Goal: Information Seeking & Learning: Learn about a topic

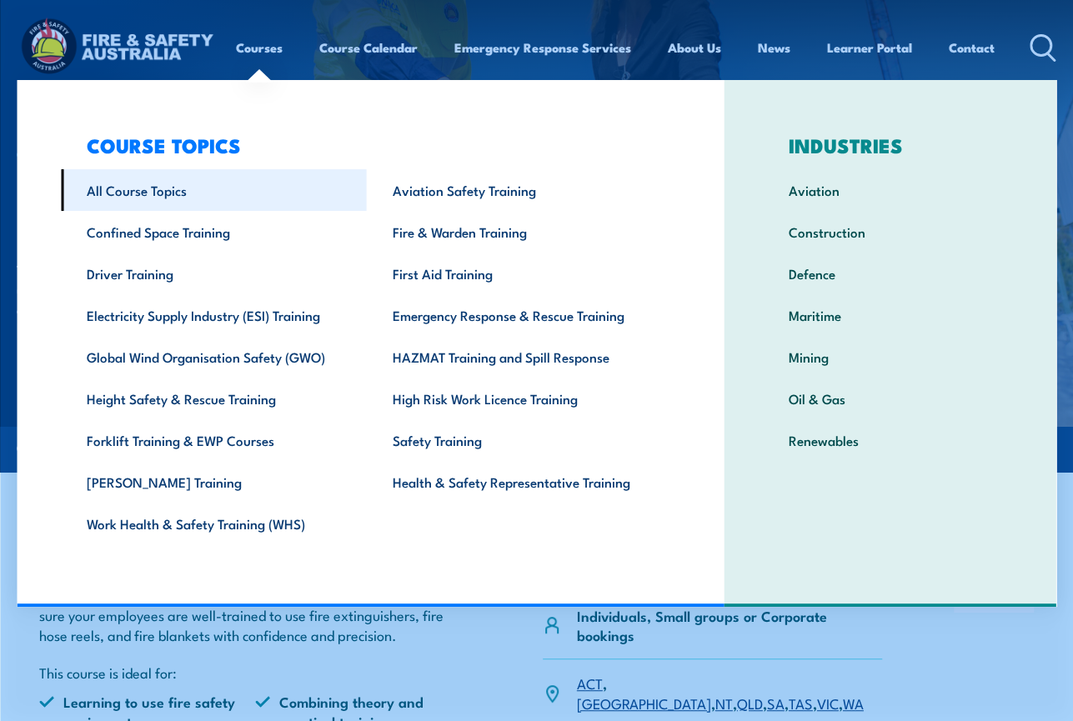
click at [156, 183] on link "All Course Topics" at bounding box center [213, 190] width 305 height 42
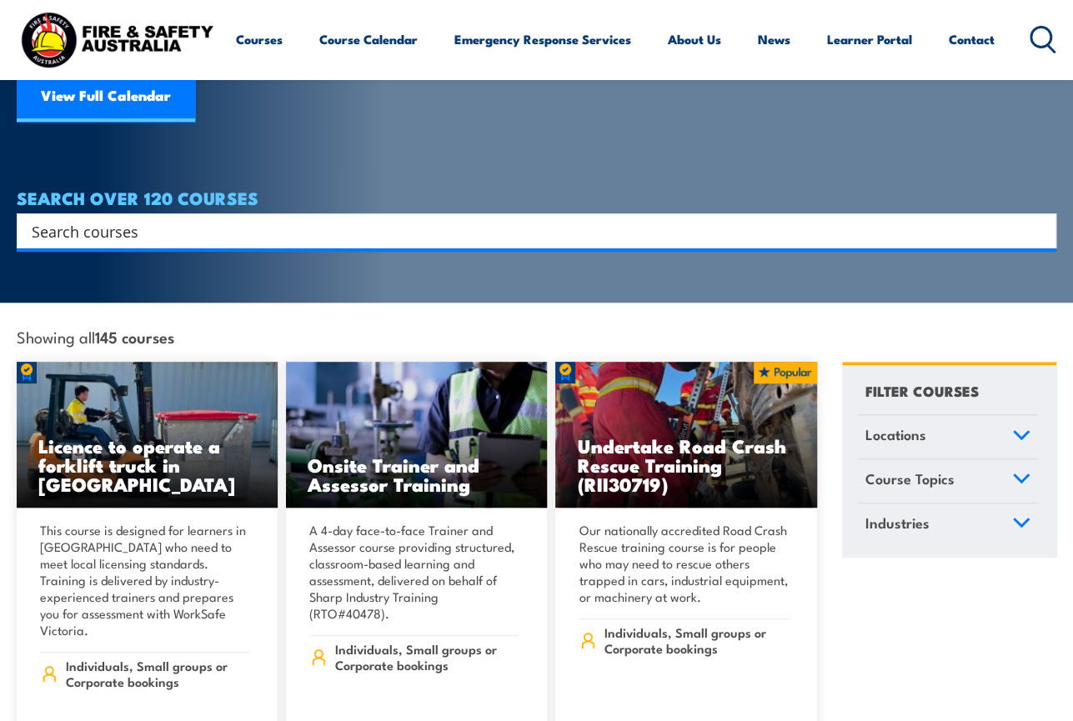
scroll to position [83, 0]
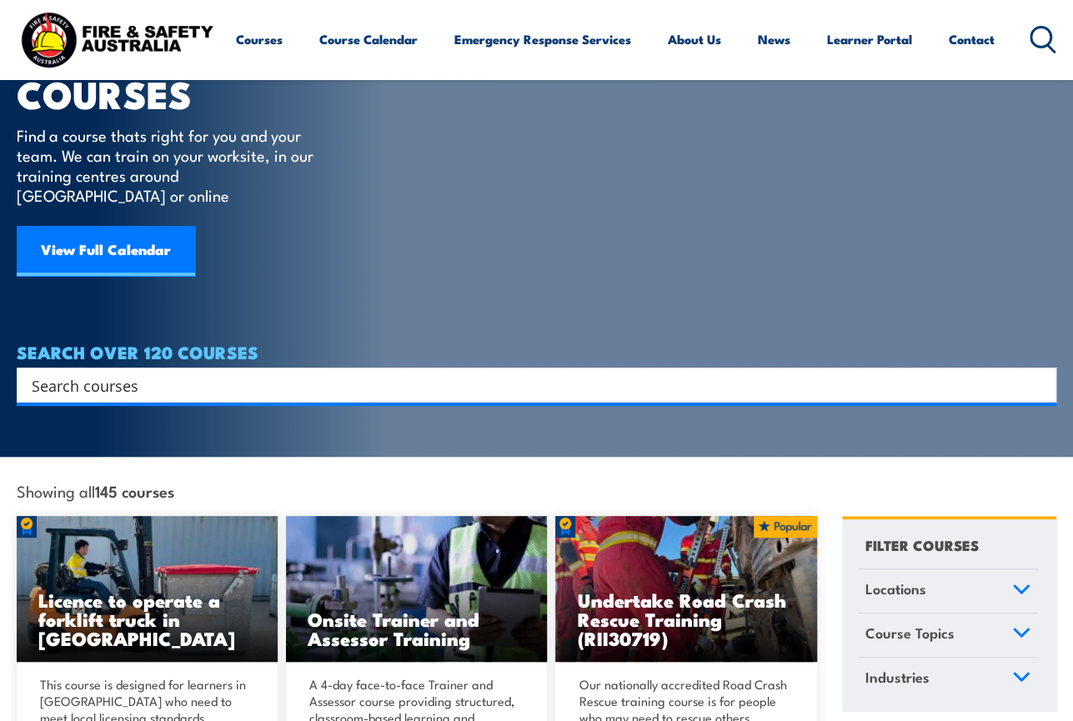
click at [207, 368] on div "Search" at bounding box center [537, 385] width 1040 height 35
click at [188, 373] on input "Search input" at bounding box center [526, 385] width 988 height 25
type input "asbestos awareness"
